Goal: Complete application form

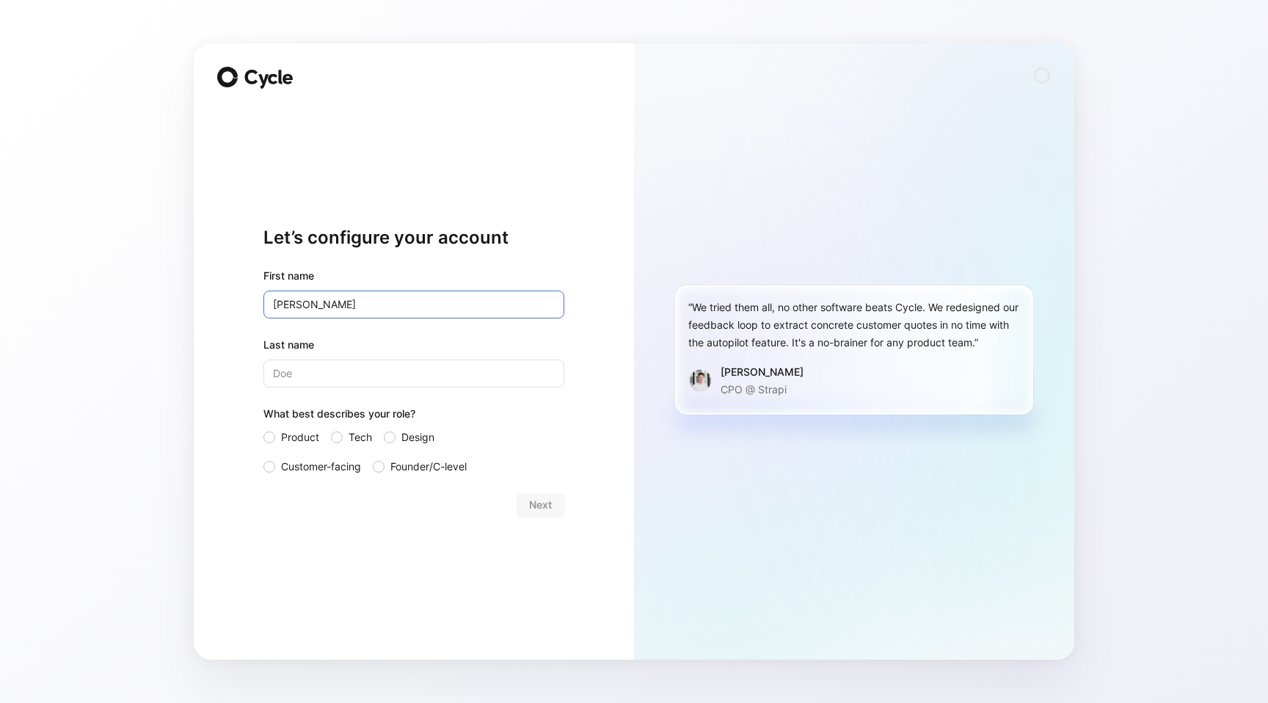
type input "[PERSON_NAME]"
click at [423, 466] on span "Founder/C-level" at bounding box center [428, 467] width 76 height 18
click at [373, 458] on input "Founder/C-level" at bounding box center [373, 458] width 0 height 0
click at [546, 503] on span "Next" at bounding box center [540, 505] width 23 height 18
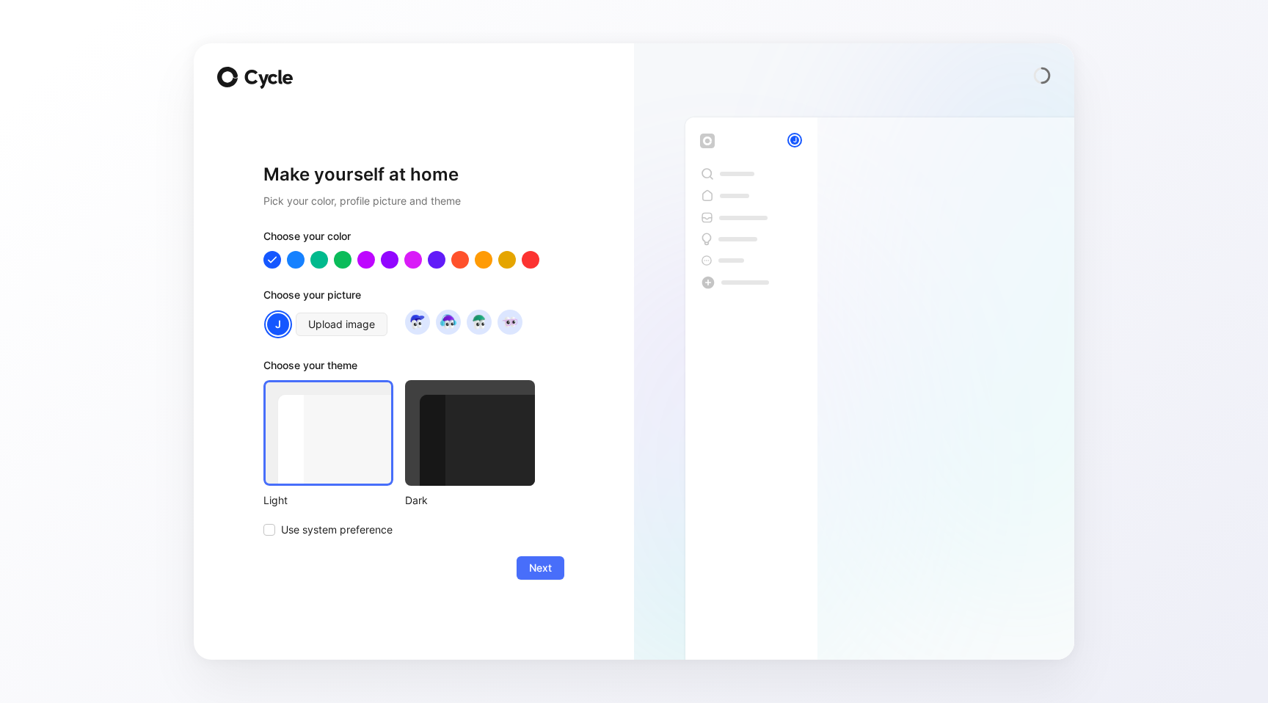
click at [457, 449] on div at bounding box center [470, 433] width 130 height 106
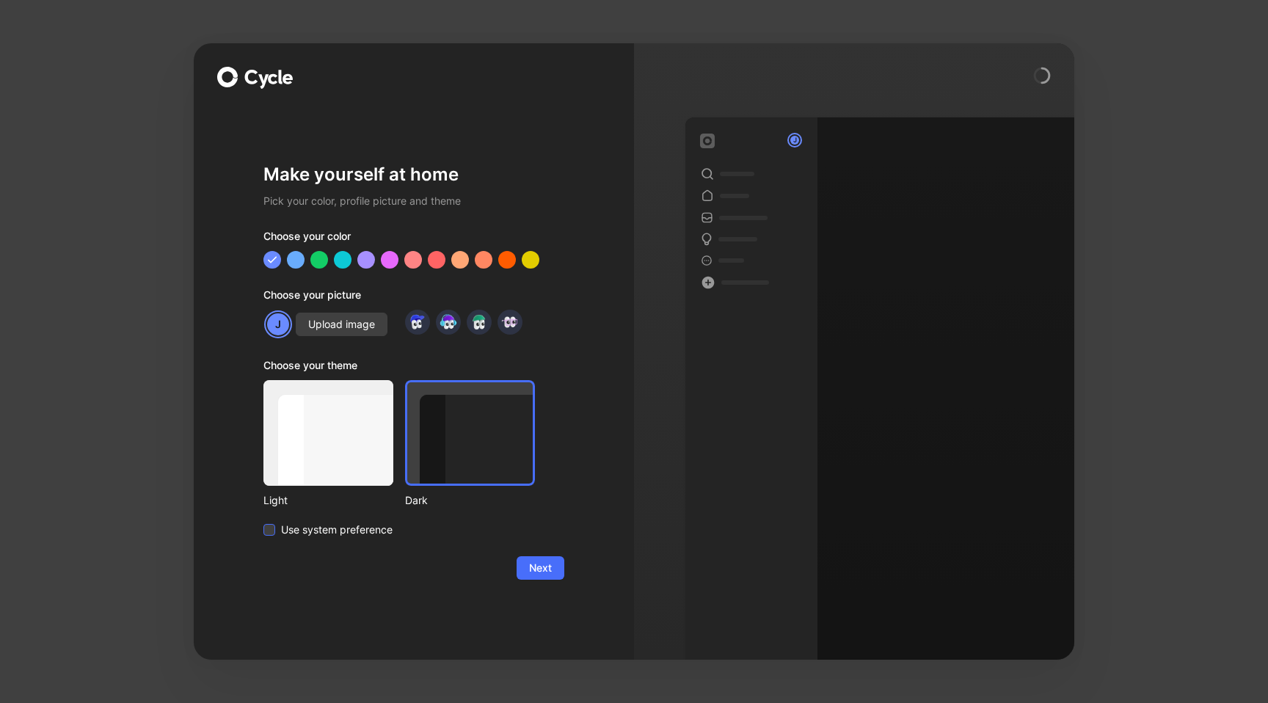
click at [352, 532] on span "Use system preference" at bounding box center [337, 530] width 112 height 18
click at [263, 521] on input "Use system preference" at bounding box center [263, 521] width 0 height 0
click at [539, 570] on span "Next" at bounding box center [540, 568] width 23 height 18
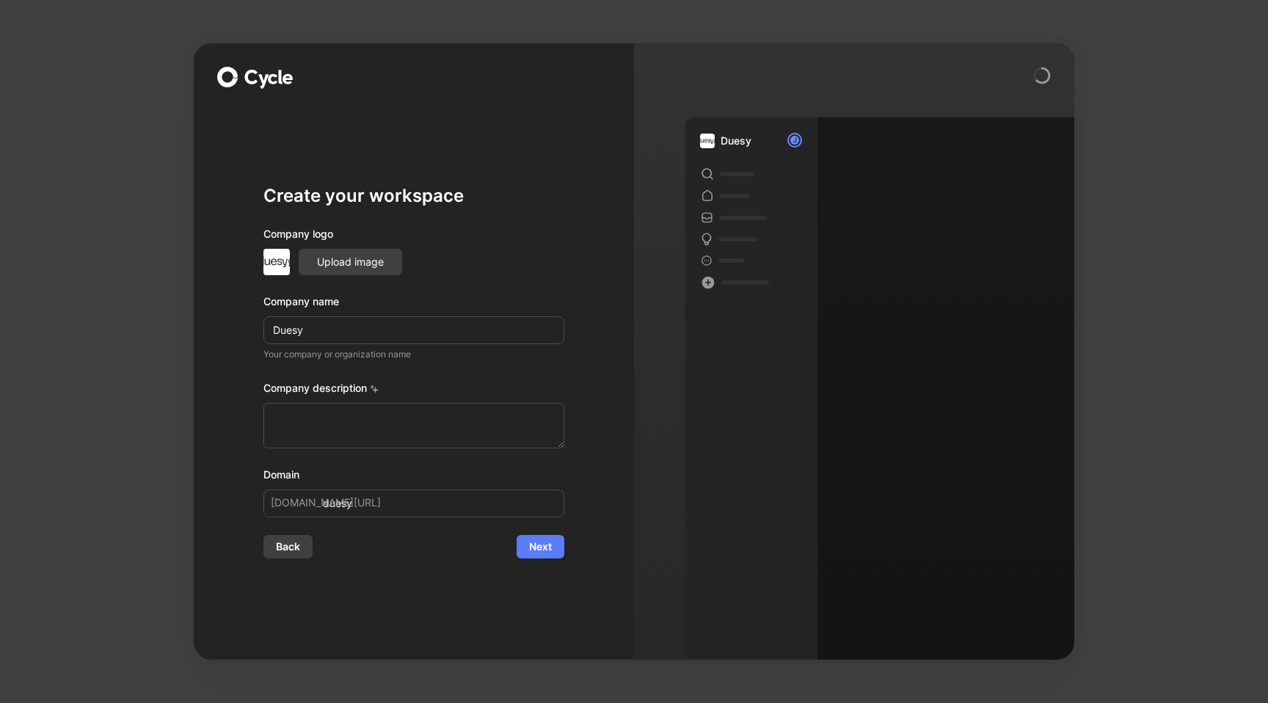
click at [539, 548] on span "Next" at bounding box center [540, 547] width 23 height 18
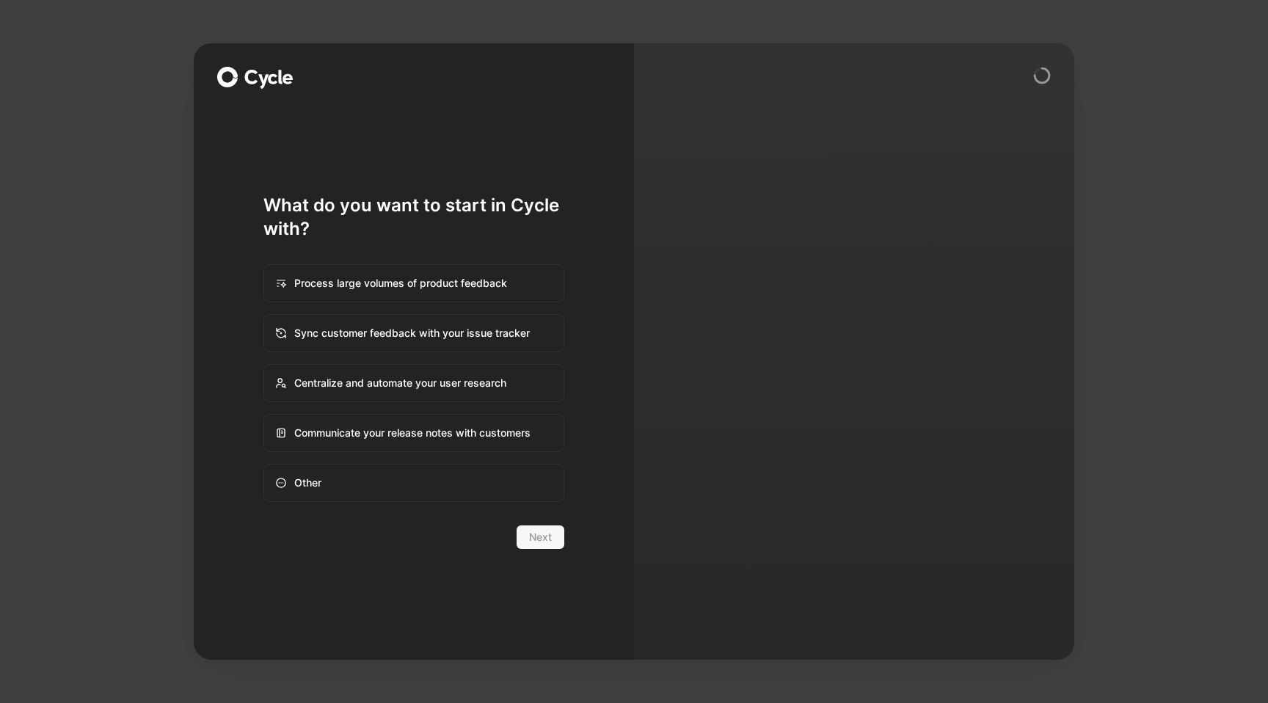
click at [488, 436] on div "Communicate your release notes with customers" at bounding box center [414, 432] width 298 height 35
click at [265, 415] on input "Communicate your release notes with customers" at bounding box center [264, 415] width 1 height 1
radio input "true"
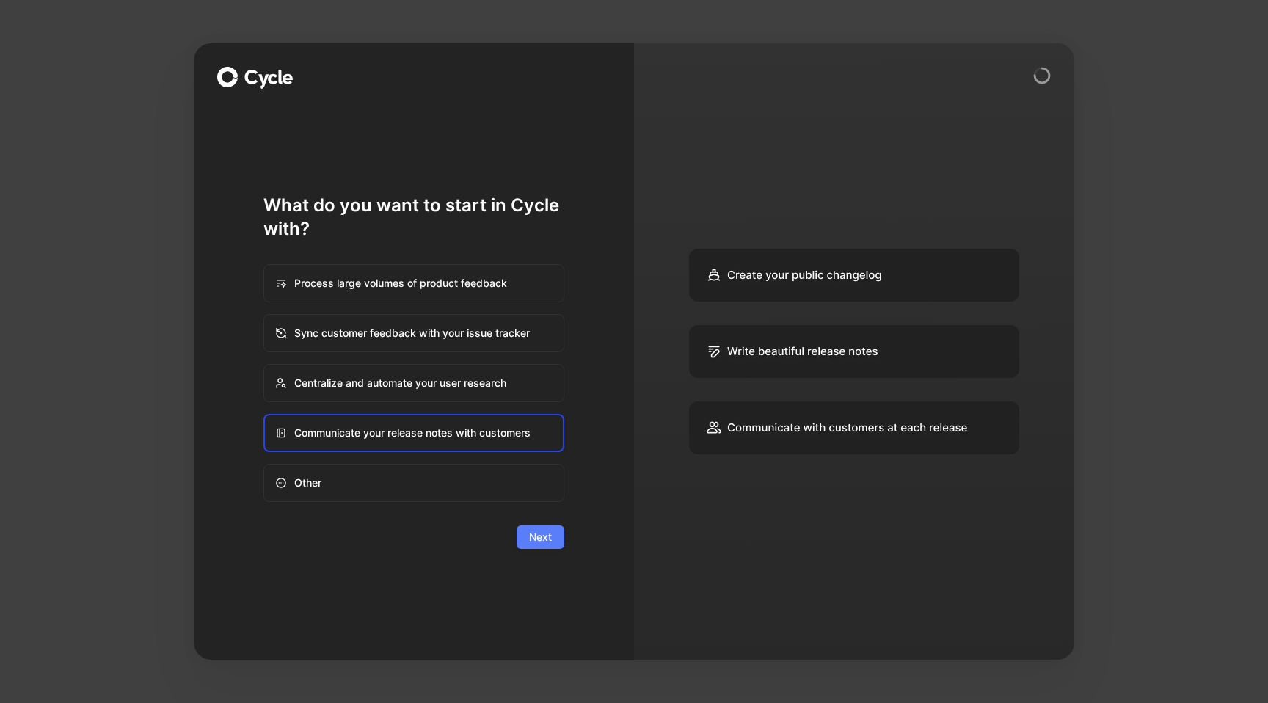
click at [546, 541] on span "Next" at bounding box center [540, 537] width 23 height 18
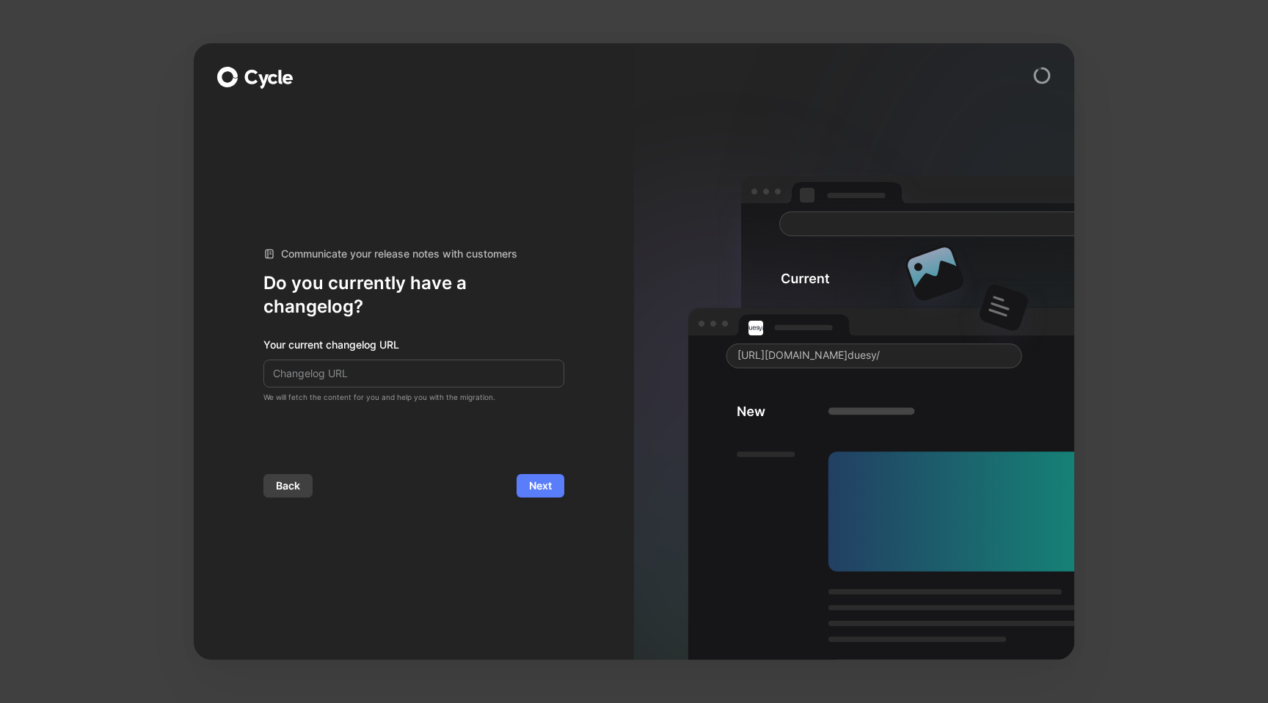
click at [537, 490] on span "Next" at bounding box center [540, 486] width 23 height 18
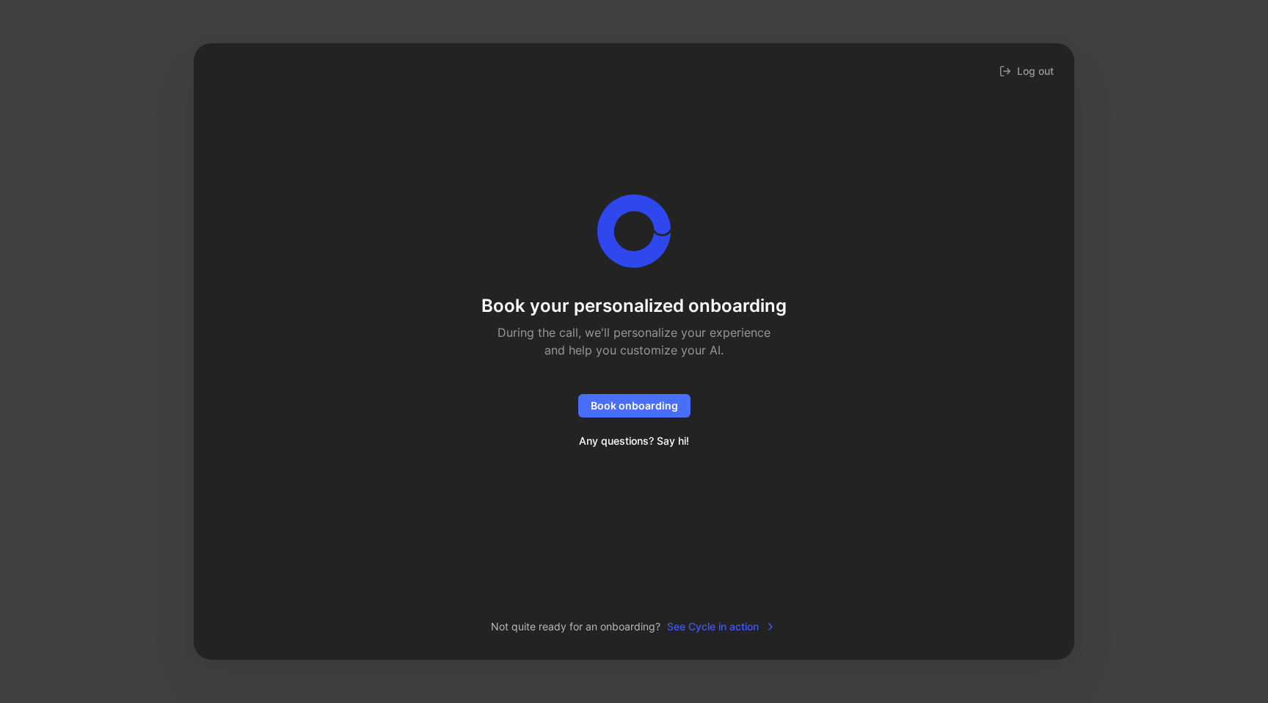
click at [719, 625] on span "See Cycle in action" at bounding box center [721, 627] width 109 height 18
click at [860, 272] on div "Book your personalized onboarding During the call, we'll personalize your exper…" at bounding box center [634, 323] width 834 height 258
click at [653, 444] on span "Any questions? Say hi!" at bounding box center [634, 441] width 110 height 18
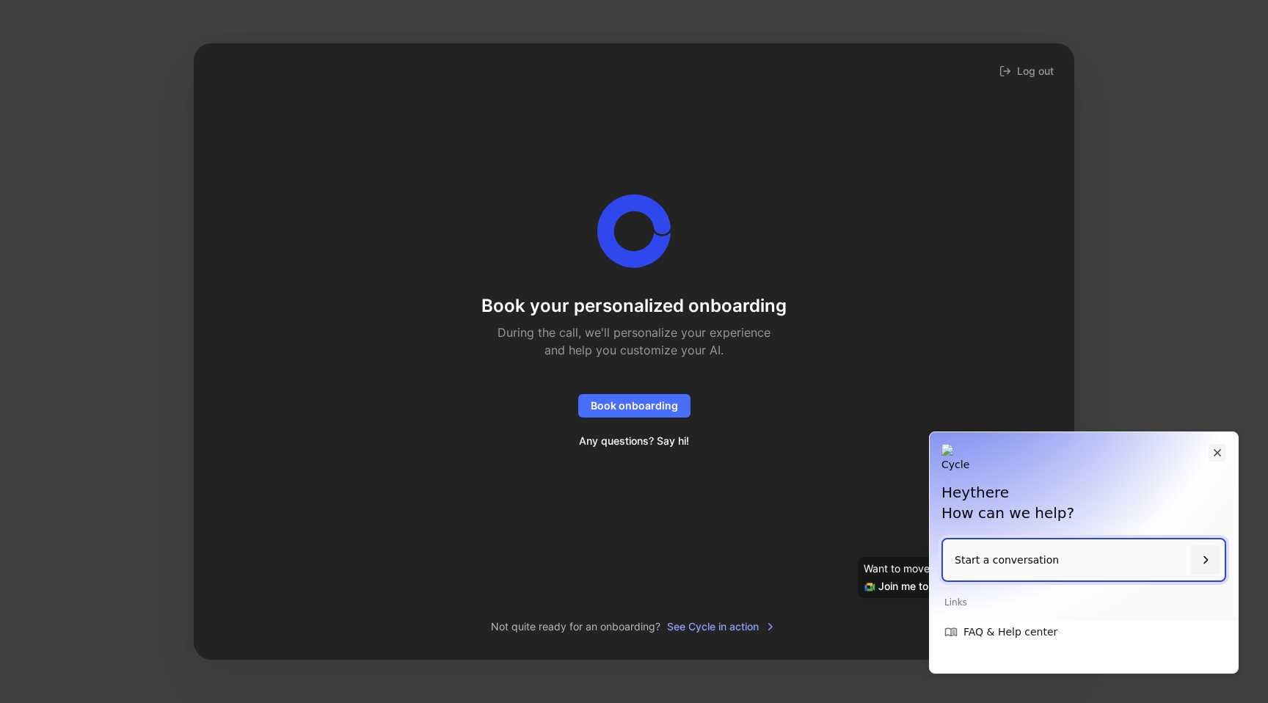
click at [1218, 454] on icon "Close" at bounding box center [1217, 452] width 7 height 7
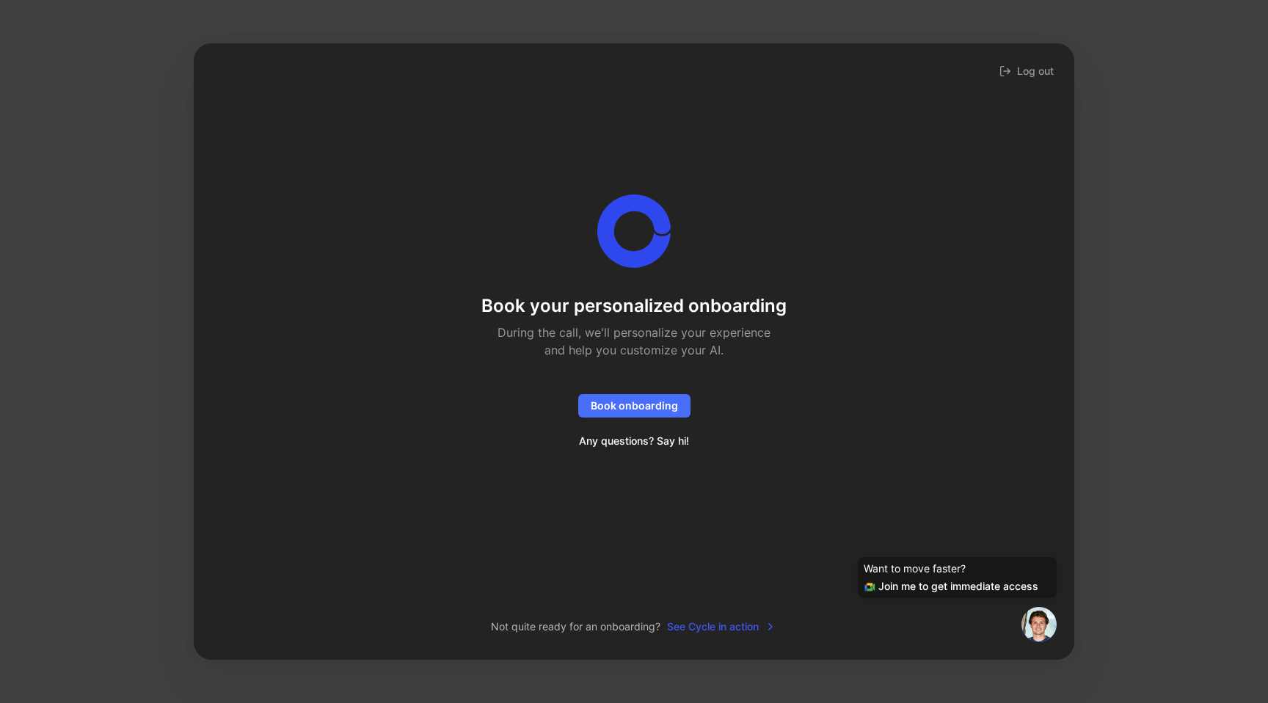
click at [718, 628] on span "See Cycle in action" at bounding box center [721, 627] width 109 height 18
click at [857, 520] on div "Book your personalized onboarding During the call, we'll personalize your exper…" at bounding box center [634, 342] width 834 height 550
click at [1042, 623] on img at bounding box center [1039, 624] width 35 height 35
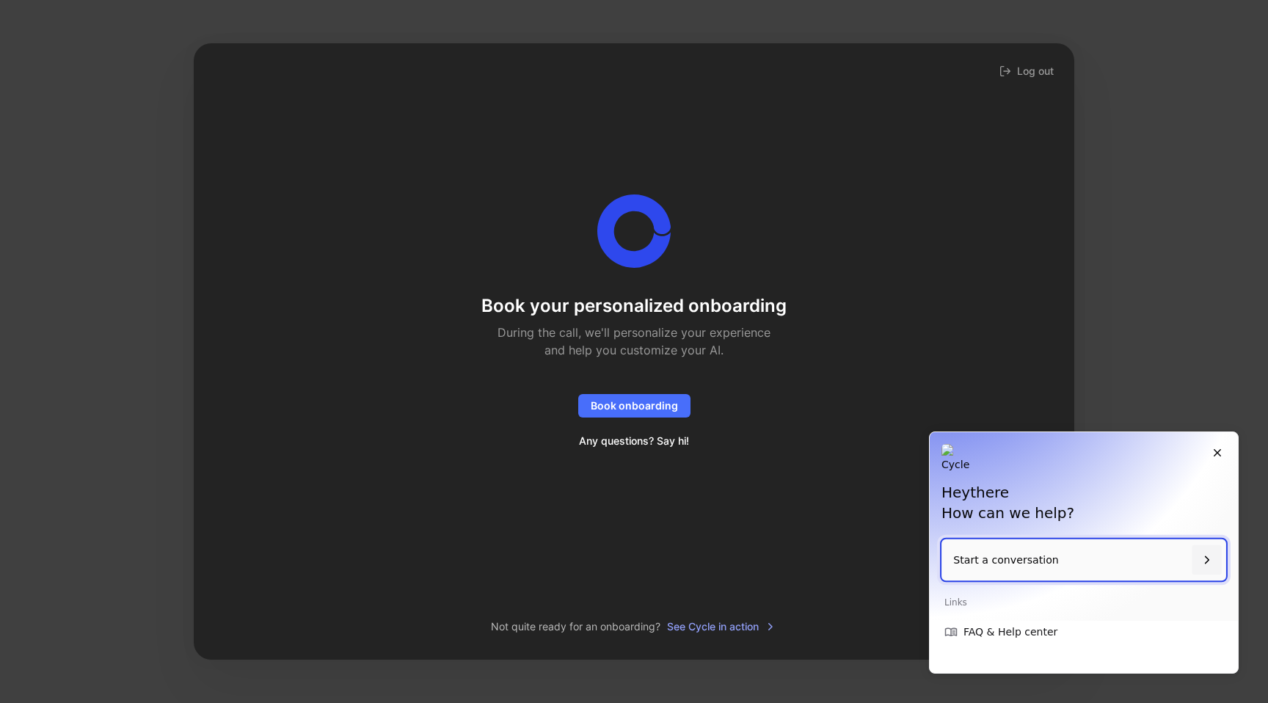
click at [1030, 564] on p "Start a conversation" at bounding box center [1069, 560] width 233 height 42
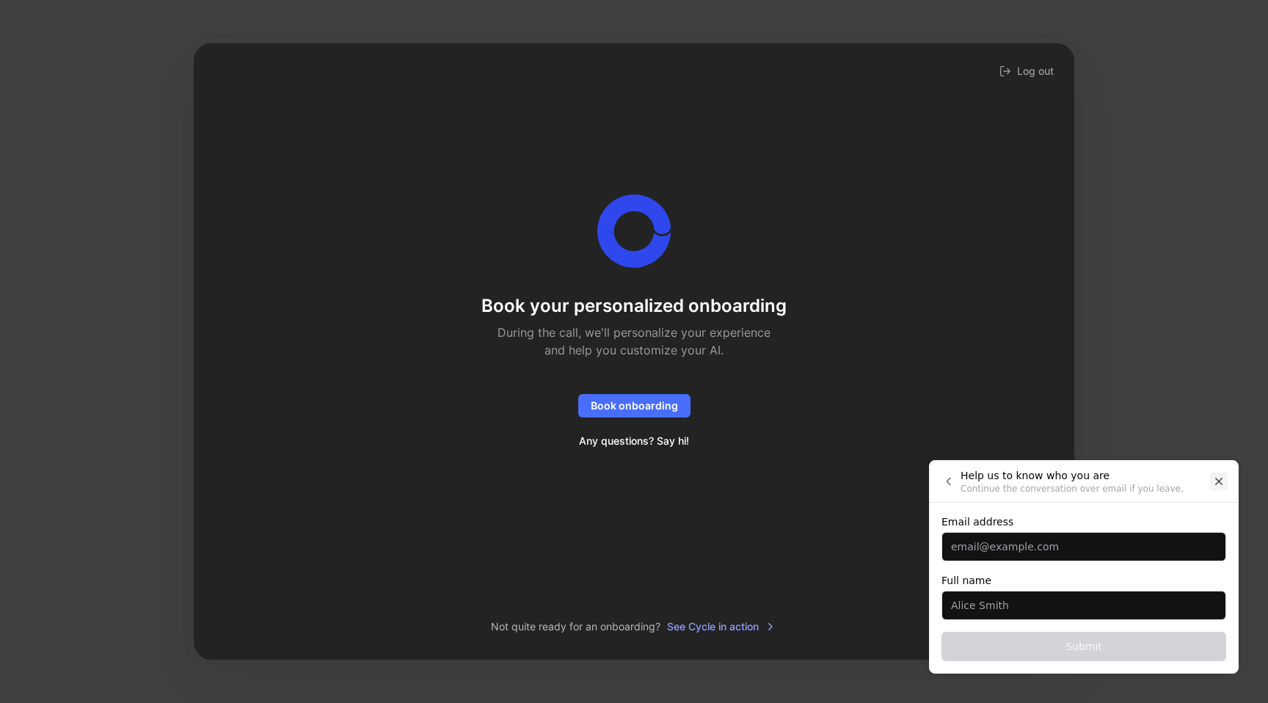
click at [1219, 480] on icon "Close" at bounding box center [1218, 481] width 13 height 13
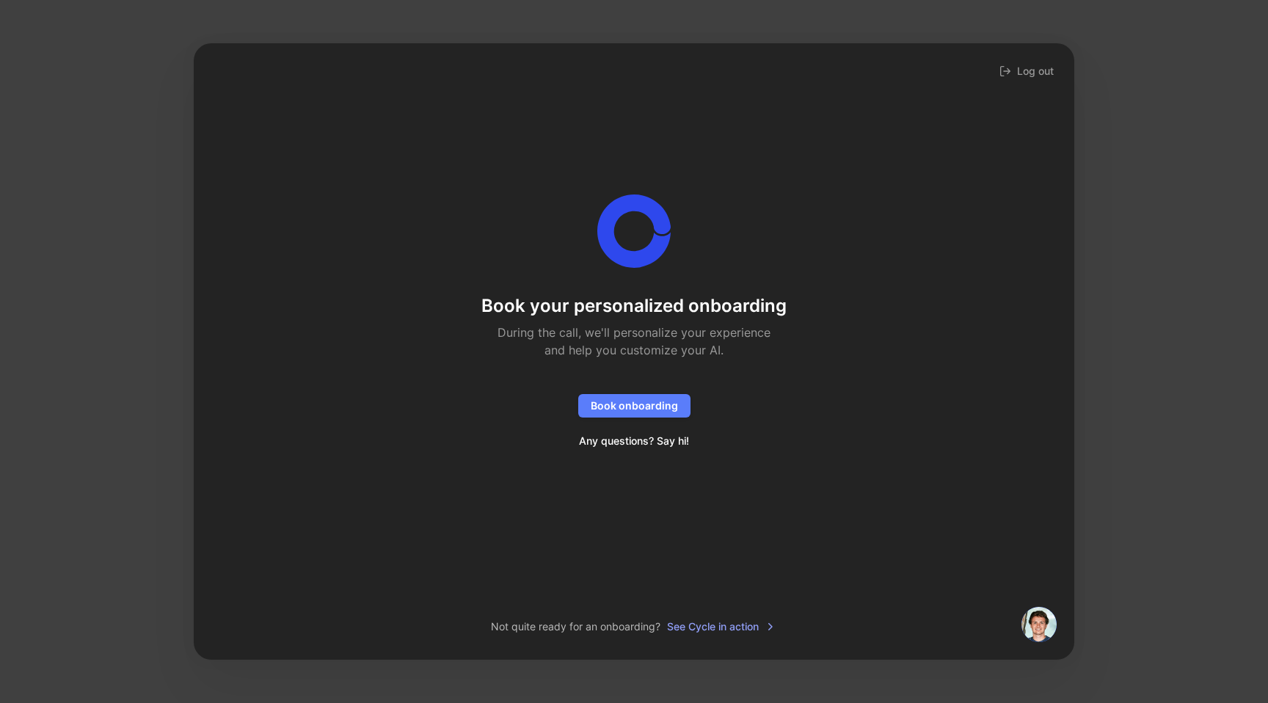
click at [627, 408] on span "Book onboarding" at bounding box center [634, 406] width 87 height 18
